Goal: Task Accomplishment & Management: Manage account settings

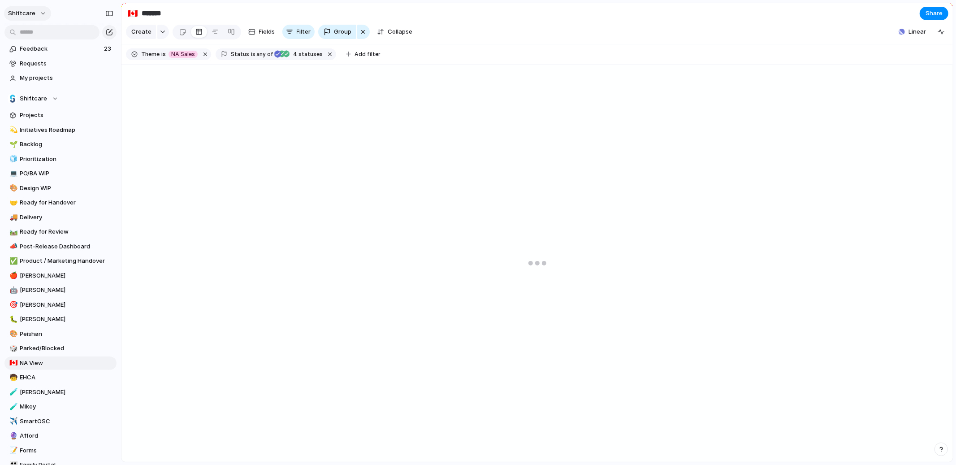
click at [38, 15] on button "shiftcare" at bounding box center [27, 13] width 47 height 14
click at [48, 32] on li "Settings" at bounding box center [43, 33] width 74 height 14
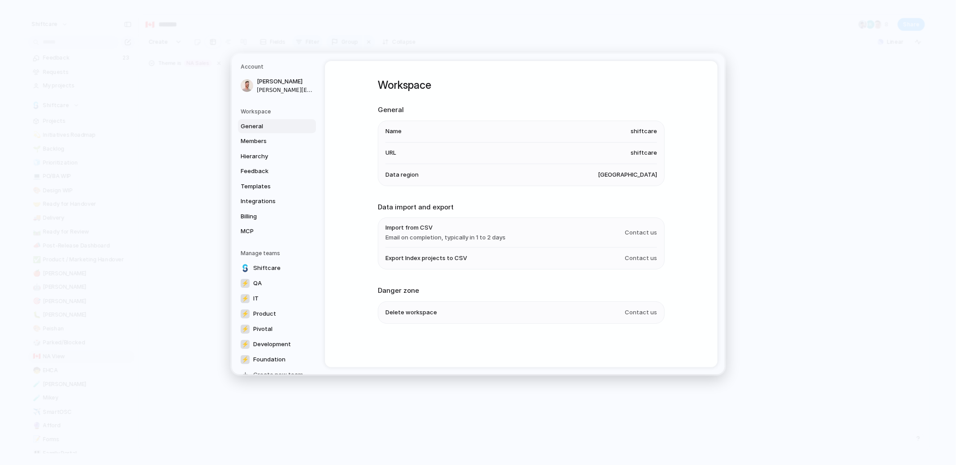
click at [413, 259] on span "Export Index projects to CSV" at bounding box center [427, 258] width 82 height 9
click at [433, 260] on span "Export Index projects to CSV" at bounding box center [427, 258] width 82 height 9
click at [442, 258] on span "Export Index projects to CSV" at bounding box center [427, 258] width 82 height 9
click at [441, 255] on span "Export Index projects to CSV" at bounding box center [427, 258] width 82 height 9
click at [440, 257] on span "Export Index projects to CSV" at bounding box center [427, 258] width 82 height 9
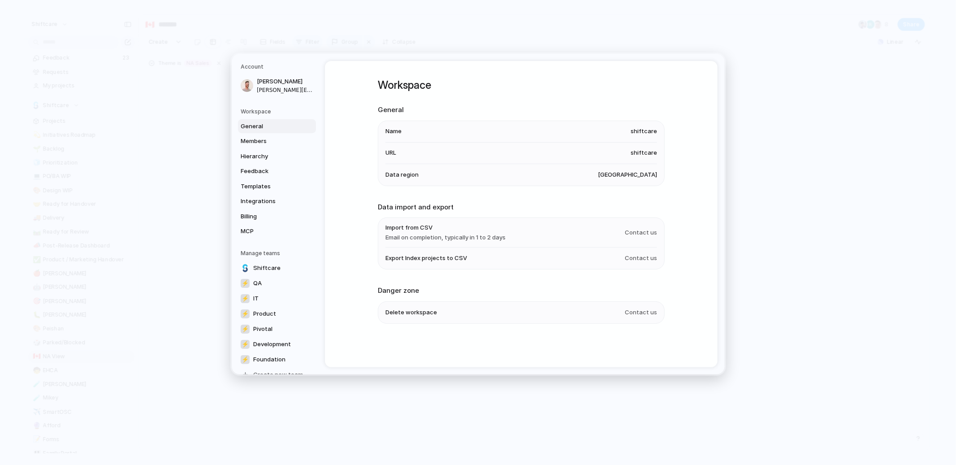
click at [417, 231] on span "Import from CSV" at bounding box center [446, 227] width 120 height 9
click at [414, 224] on span "Import from CSV" at bounding box center [446, 227] width 120 height 9
click at [428, 248] on li "Export Index projects to CSV Contact us" at bounding box center [522, 259] width 272 height 22
click at [430, 261] on span "Export Index projects to CSV" at bounding box center [427, 258] width 82 height 9
drag, startPoint x: 430, startPoint y: 261, endPoint x: 546, endPoint y: 260, distance: 115.2
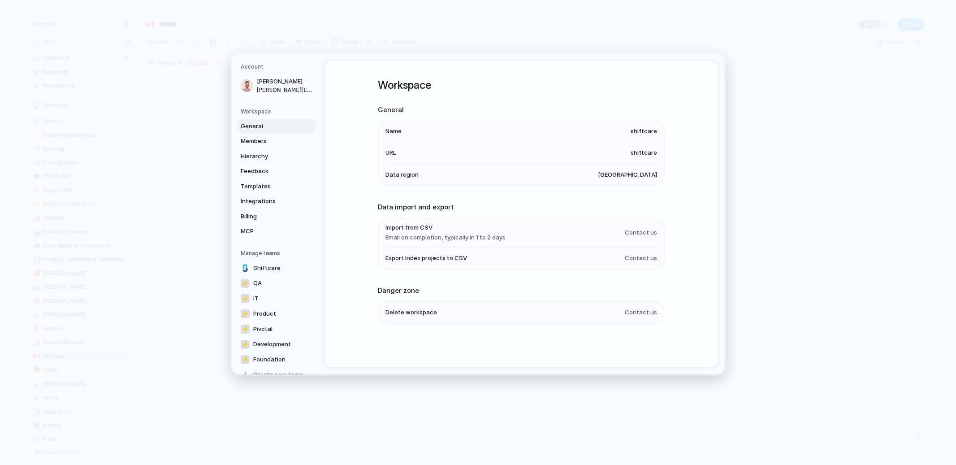
click at [430, 261] on span "Export Index projects to CSV" at bounding box center [427, 258] width 82 height 9
click at [640, 260] on span "Contact us" at bounding box center [641, 258] width 32 height 9
click at [328, 236] on div "Workspace General Name shiftcare URL shiftcare Data region [GEOGRAPHIC_DATA] Da…" at bounding box center [521, 214] width 393 height 306
click at [257, 140] on span "Members" at bounding box center [269, 141] width 57 height 9
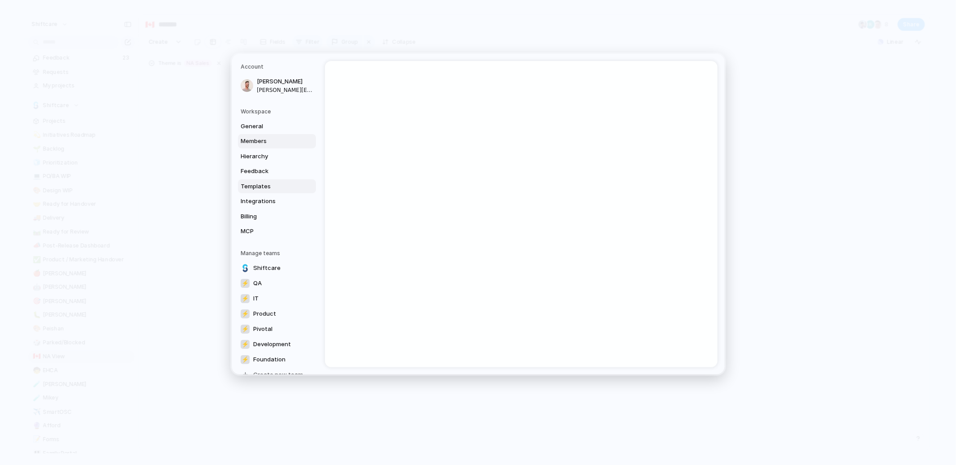
click at [264, 185] on span "Templates" at bounding box center [269, 186] width 57 height 9
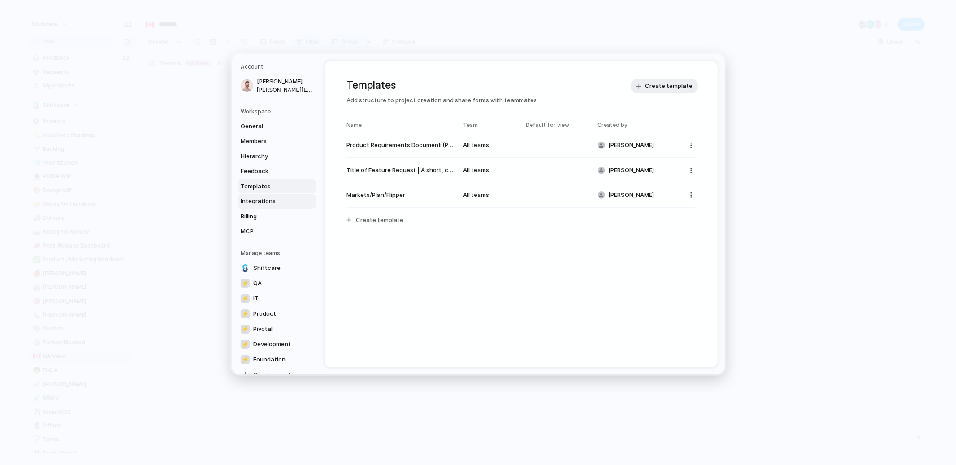
click at [264, 207] on link "Integrations" at bounding box center [277, 201] width 78 height 14
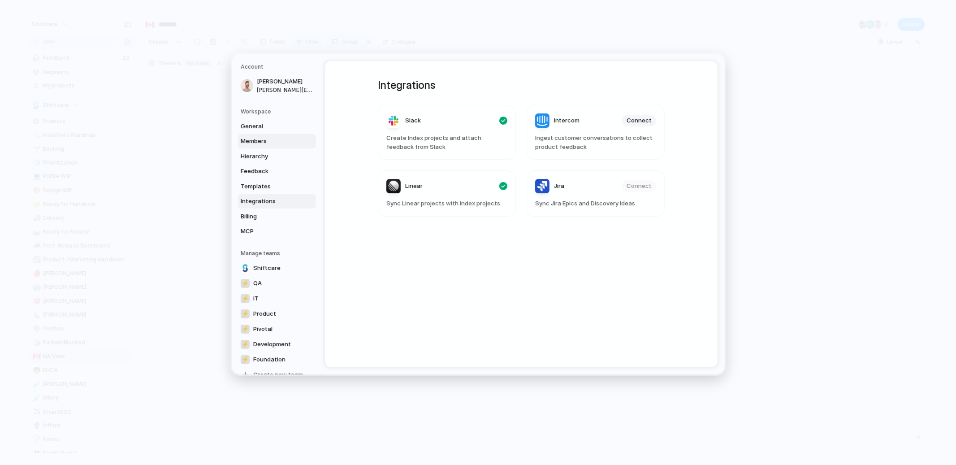
click at [255, 143] on span "Members" at bounding box center [269, 141] width 57 height 9
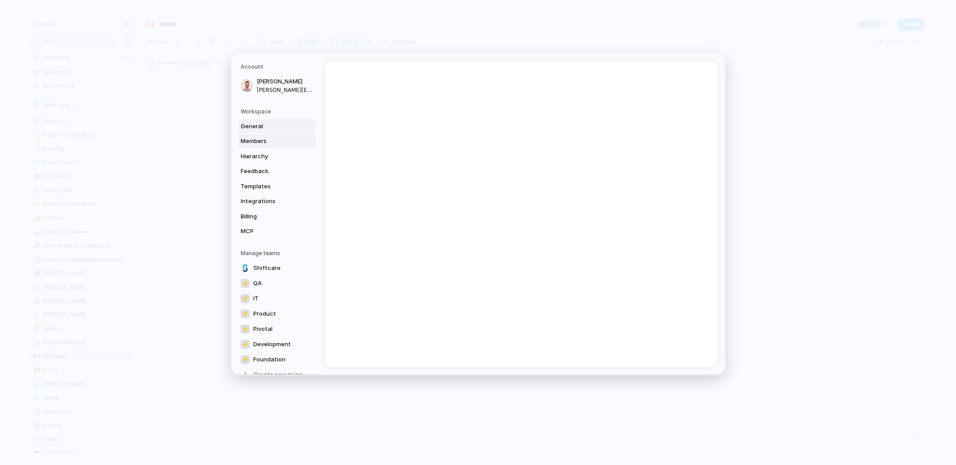
click at [255, 128] on span "General" at bounding box center [269, 126] width 57 height 9
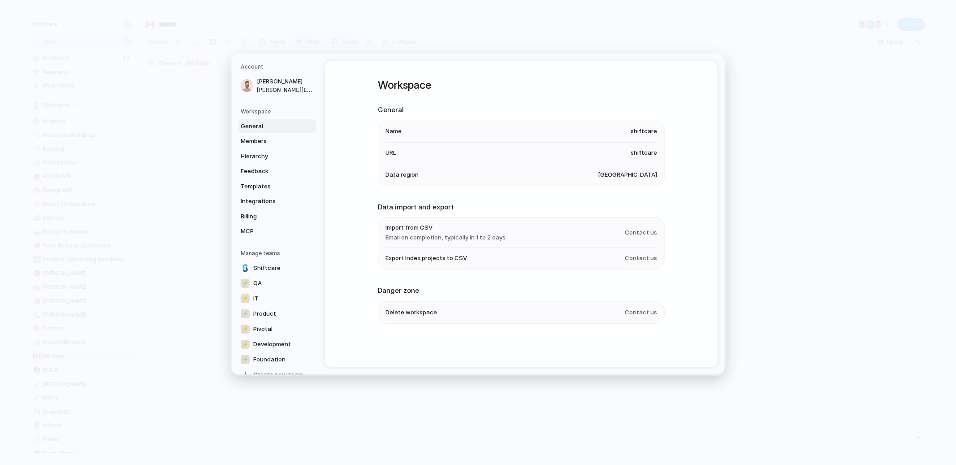
drag, startPoint x: 651, startPoint y: 152, endPoint x: 643, endPoint y: 164, distance: 14.5
click at [651, 152] on span "shiftcare" at bounding box center [644, 152] width 26 height 9
click at [634, 178] on span "[GEOGRAPHIC_DATA]" at bounding box center [627, 174] width 59 height 9
click at [460, 239] on span "Email on completion, typically in 1 to 2 days" at bounding box center [446, 237] width 120 height 9
click at [458, 240] on span "Email on completion, typically in 1 to 2 days" at bounding box center [446, 237] width 120 height 9
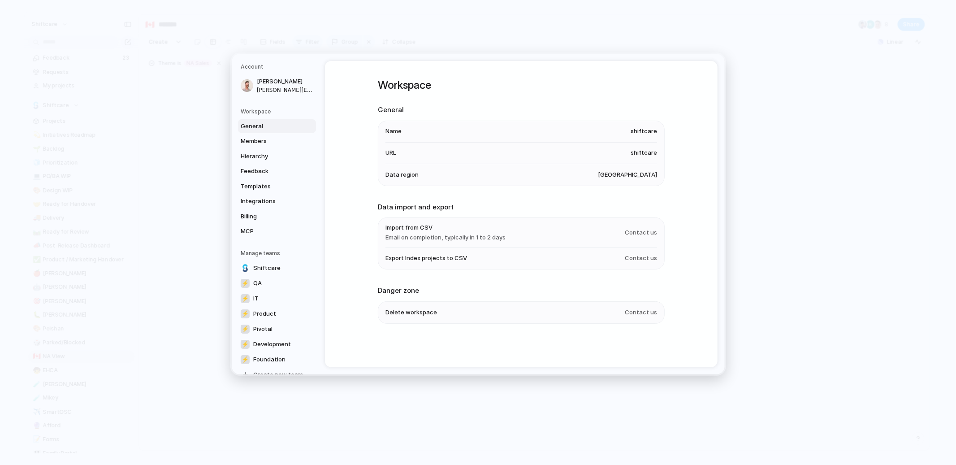
click at [458, 239] on span "Email on completion, typically in 1 to 2 days" at bounding box center [446, 237] width 120 height 9
click at [435, 260] on span "Export Index projects to CSV" at bounding box center [427, 258] width 82 height 9
click at [435, 258] on span "Export Index projects to CSV" at bounding box center [427, 258] width 82 height 9
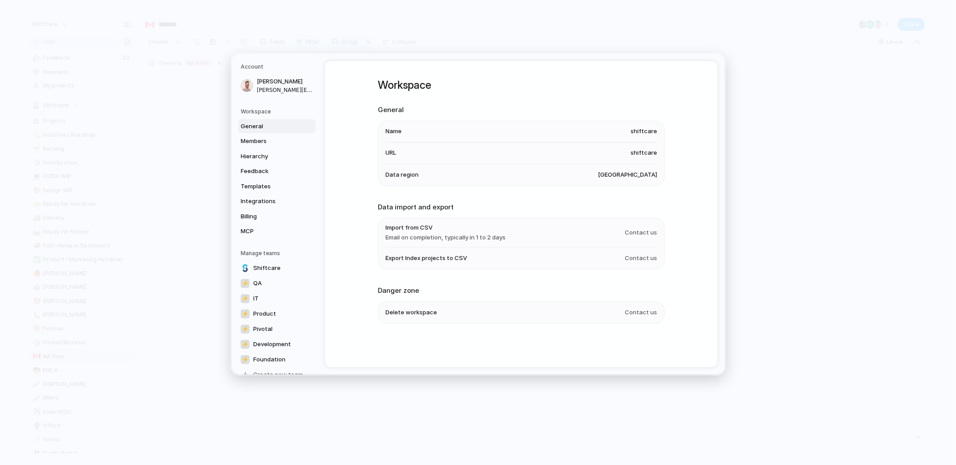
click at [435, 258] on span "Export Index projects to CSV" at bounding box center [427, 258] width 82 height 9
click at [434, 258] on span "Export Index projects to CSV" at bounding box center [427, 258] width 82 height 9
click at [434, 257] on span "Export Index projects to CSV" at bounding box center [427, 258] width 82 height 9
